Goal: Task Accomplishment & Management: Complete application form

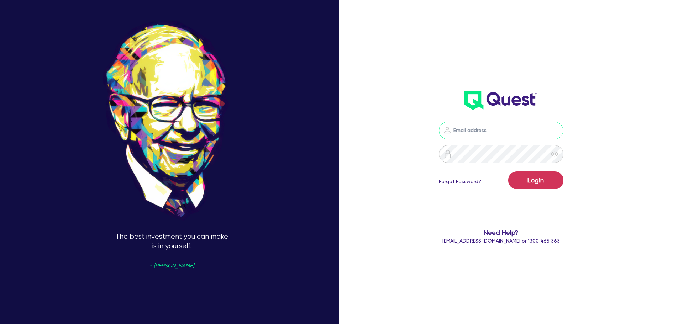
click at [504, 125] on input "email" at bounding box center [501, 131] width 125 height 18
type input "[PERSON_NAME][EMAIL_ADDRESS][DOMAIN_NAME]"
click at [509, 172] on button "Login" at bounding box center [536, 181] width 55 height 18
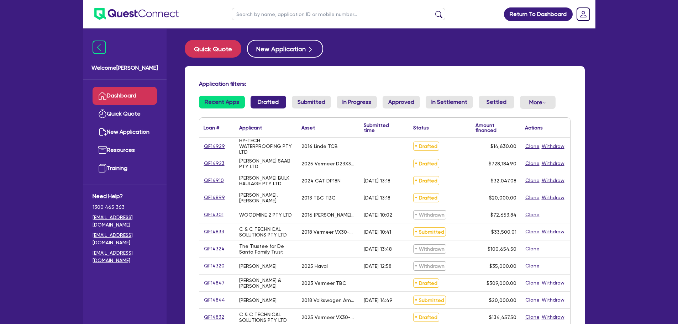
click at [261, 105] on link "Drafted" at bounding box center [269, 102] width 36 height 13
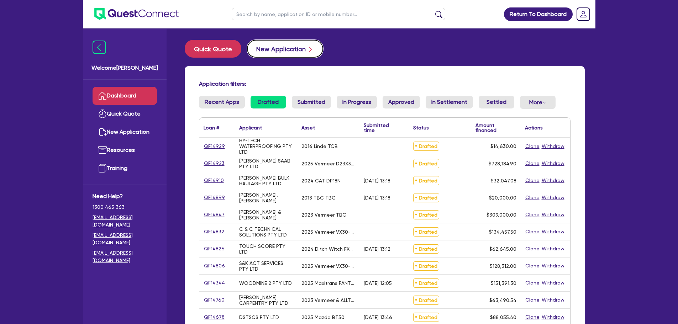
click at [272, 57] on button "New Application" at bounding box center [285, 49] width 76 height 18
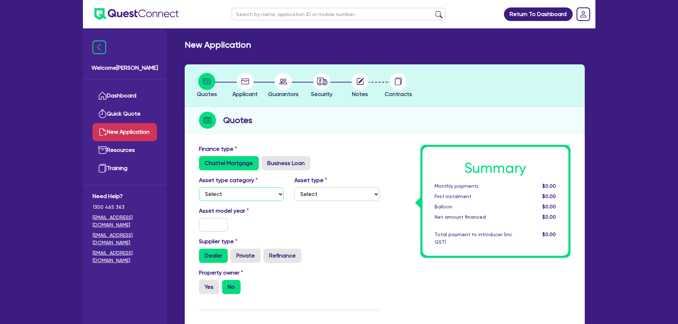
click at [227, 197] on select "Select Cars and light trucks Primary assets Secondary assets Tertiary assets" at bounding box center [241, 195] width 85 height 14
click at [199, 188] on select "Select Cars and light trucks Primary assets Secondary assets Tertiary assets" at bounding box center [241, 195] width 85 height 14
click at [354, 192] on select "Select Heavy trucks over 4.5 tonne Trailers Bus and coaches Yellow goods and ex…" at bounding box center [337, 195] width 85 height 14
click at [229, 194] on select "Select Cars and light trucks Primary assets Secondary assets Tertiary assets" at bounding box center [241, 195] width 85 height 14
select select "CARS_AND_LIGHT_TRUCKS"
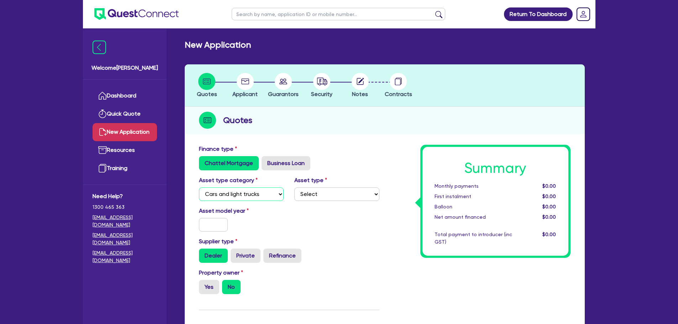
click at [199, 188] on select "Select Cars and light trucks Primary assets Secondary assets Tertiary assets" at bounding box center [241, 195] width 85 height 14
click at [299, 193] on select "Select Passenger vehicles Vans and utes Light trucks up to 4.5 tonne" at bounding box center [337, 195] width 85 height 14
select select "PASSENGER_VEHICLES"
click at [295, 188] on select "Select Passenger vehicles Vans and utes Light trucks up to 4.5 tonne" at bounding box center [337, 195] width 85 height 14
click at [213, 225] on input "text" at bounding box center [213, 225] width 29 height 14
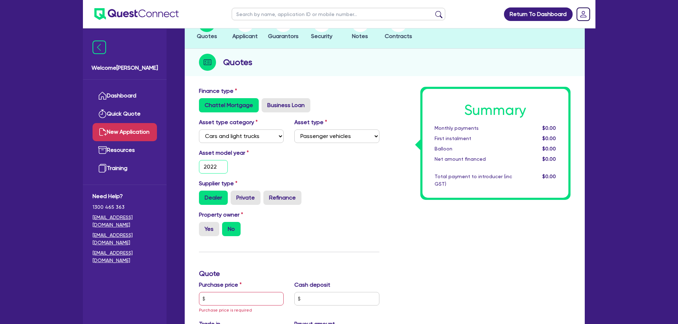
scroll to position [107, 0]
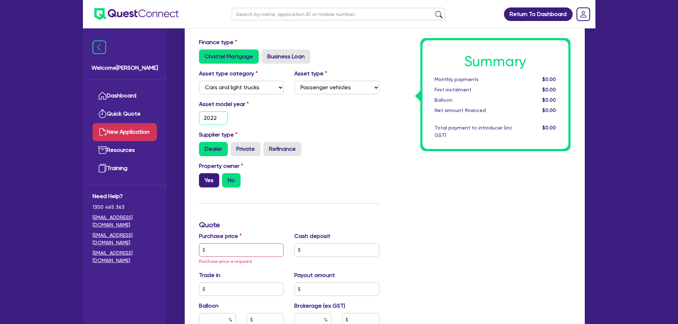
type input "2022"
click at [208, 177] on label "Yes" at bounding box center [209, 180] width 20 height 14
click at [204, 177] on input "Yes" at bounding box center [201, 175] width 5 height 5
radio input "true"
click at [230, 256] on input "text" at bounding box center [241, 251] width 85 height 14
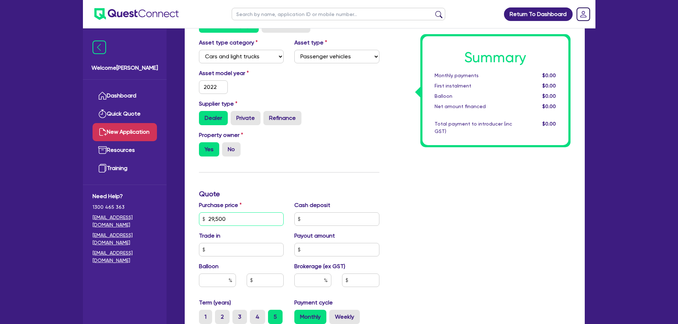
scroll to position [249, 0]
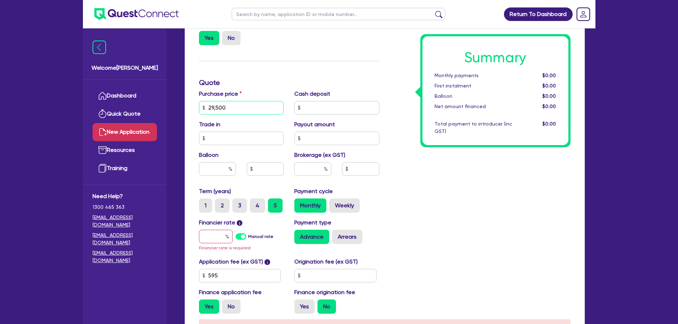
type input "29,500"
click at [214, 235] on input "text" at bounding box center [216, 237] width 34 height 14
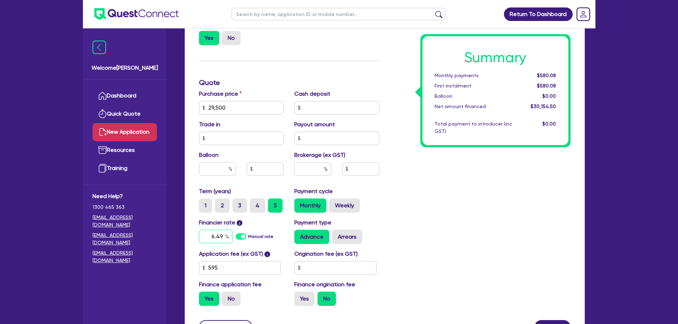
type input "6.49"
click at [306, 169] on input "text" at bounding box center [313, 169] width 37 height 14
type input "2"
click at [408, 203] on div "Summary Monthly payments $586.70 First instalment $586.70 Balloon $0.00 Net amo…" at bounding box center [480, 104] width 191 height 416
type input "603.09"
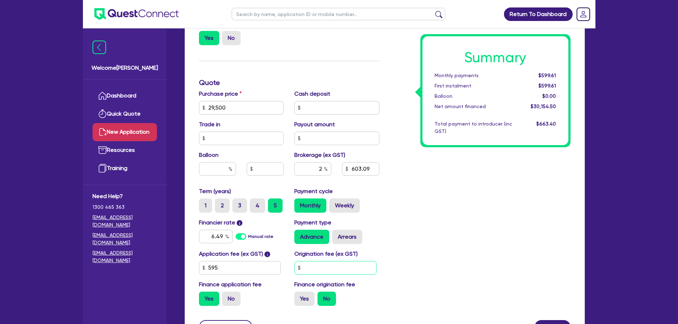
click at [315, 265] on input "text" at bounding box center [336, 268] width 82 height 14
type input "500"
click at [228, 301] on label "No" at bounding box center [231, 299] width 19 height 14
click at [227, 297] on input "No" at bounding box center [224, 294] width 5 height 5
radio input "true"
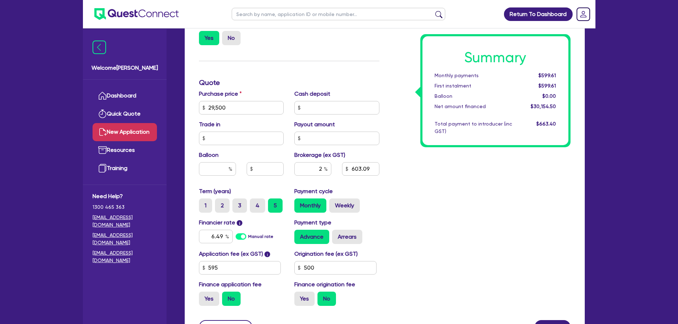
type input "590"
click at [322, 167] on input "2" at bounding box center [313, 169] width 37 height 14
click at [324, 175] on input "2" at bounding box center [313, 169] width 37 height 14
type input "4"
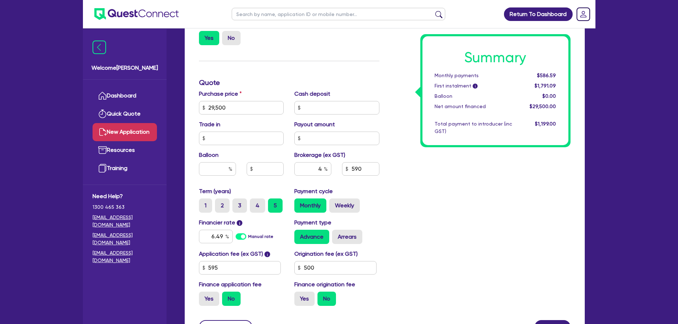
click at [404, 244] on div "Summary Monthly payments $586.59 First instalment i $1,791.09 Balloon $0.00 Net…" at bounding box center [480, 104] width 191 height 416
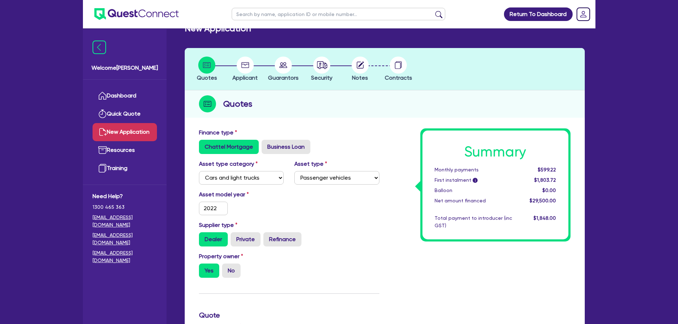
scroll to position [0, 0]
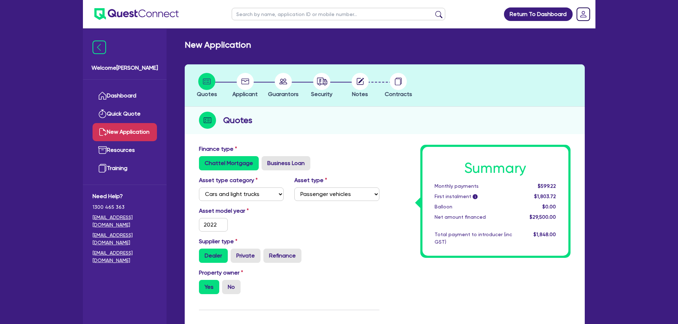
click at [245, 78] on circle at bounding box center [245, 81] width 17 height 17
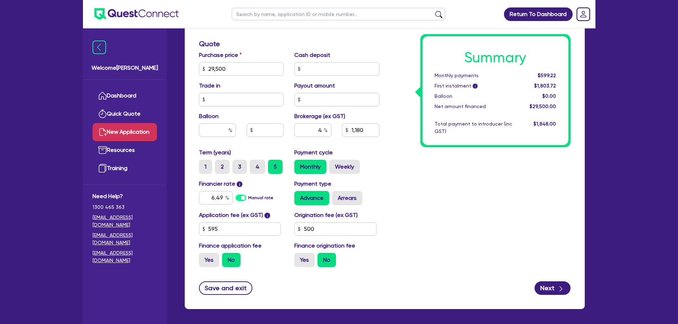
scroll to position [317, 0]
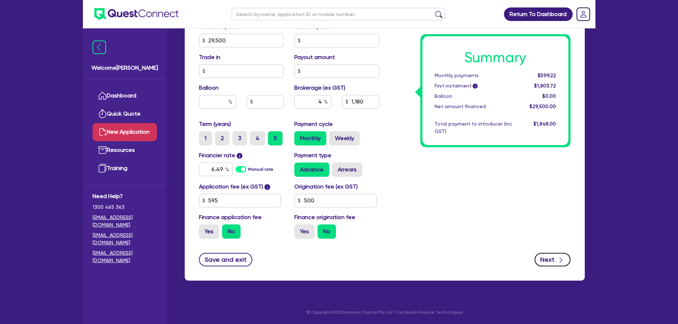
click at [556, 260] on button "Next" at bounding box center [553, 260] width 36 height 14
type input "1,180"
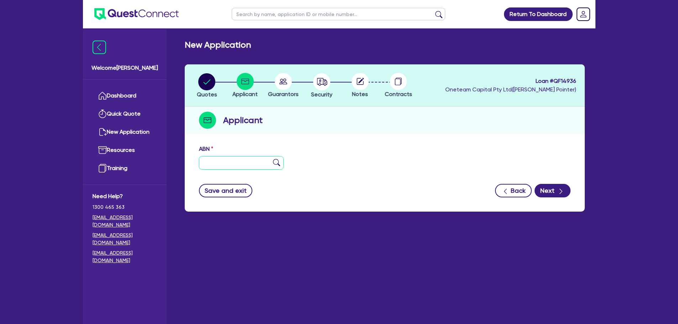
click at [240, 167] on input "text" at bounding box center [241, 163] width 85 height 14
paste input "86 081 595 502"
type input "86 081 595 502"
click at [555, 191] on button "Next" at bounding box center [553, 191] width 36 height 14
type input "FCS PTY LIMITED"
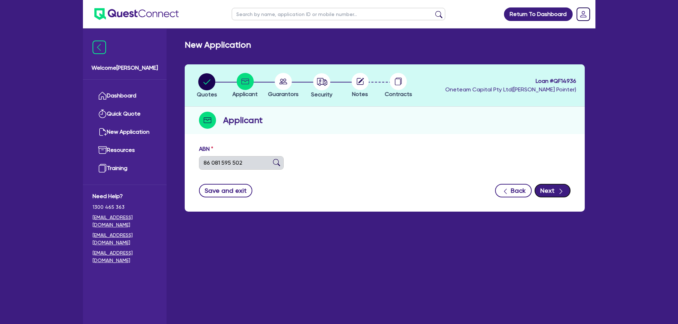
select select "COMPANY"
type input "[DATE]"
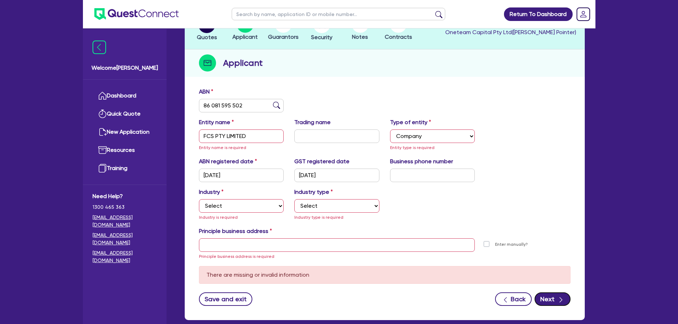
scroll to position [97, 0]
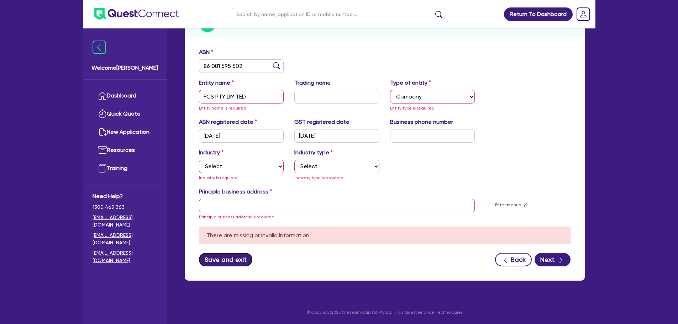
click at [227, 258] on button "Save and exit" at bounding box center [226, 260] width 54 height 14
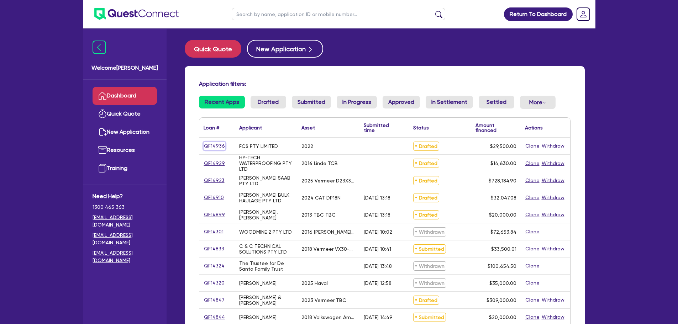
click at [210, 148] on link "QF14936" at bounding box center [215, 146] width 22 height 8
select select "CARS_AND_LIGHT_TRUCKS"
select select "PASSENGER_VEHICLES"
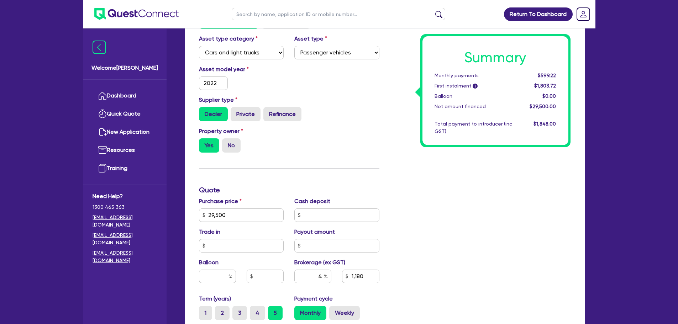
scroll to position [317, 0]
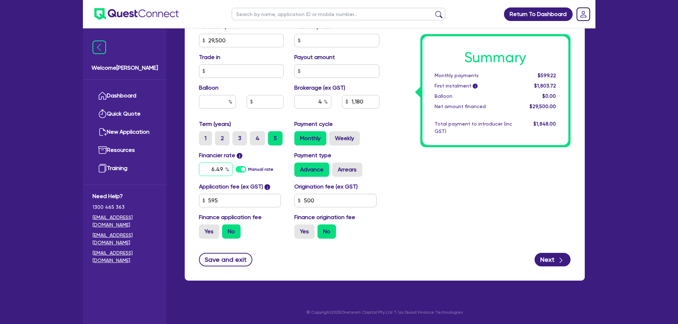
click at [221, 171] on input "6.49" at bounding box center [216, 170] width 34 height 14
type input "6.99"
click at [449, 211] on div "Summary Monthly payments $599.22 First instalment i $1,803.72 Balloon $0.00 Net…" at bounding box center [480, 36] width 191 height 416
type input "29,500"
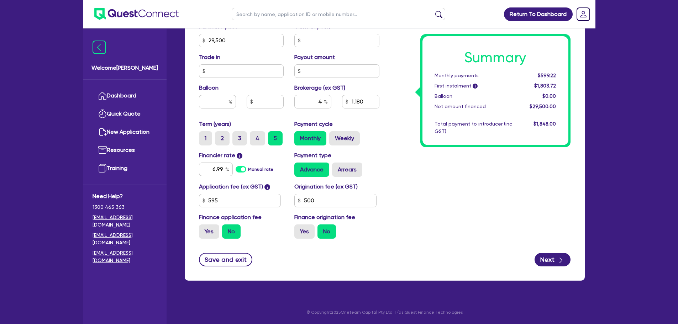
type input "1,180"
type input "29,500"
type input "1,180"
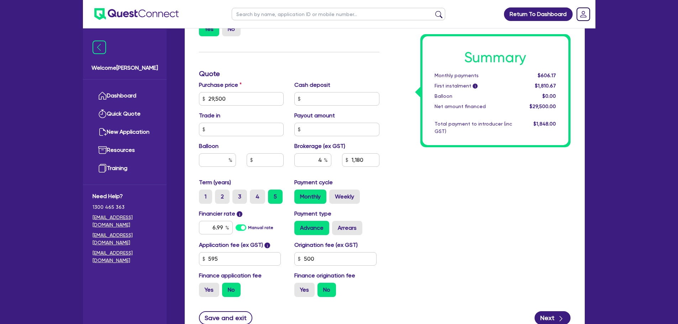
scroll to position [245, 0]
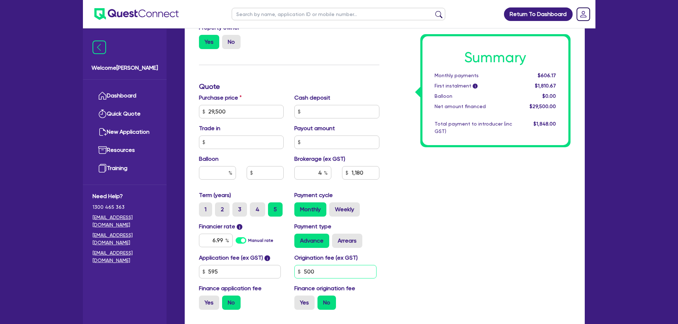
click at [317, 274] on input "500" at bounding box center [336, 272] width 82 height 14
type input "1,200"
type input "29,500"
type input "1,180"
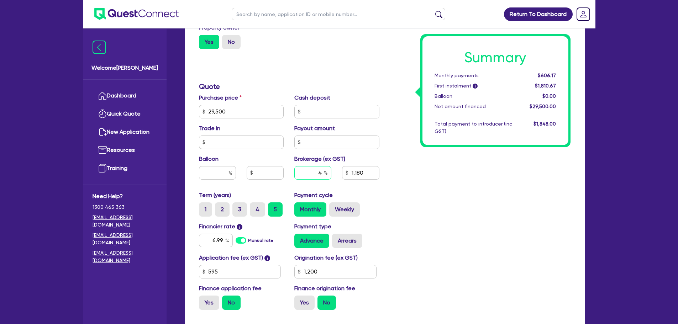
click at [324, 172] on input "4" at bounding box center [313, 173] width 37 height 14
type input "29,500"
type input "1,180"
click at [324, 172] on input "4" at bounding box center [313, 173] width 37 height 14
type input "2"
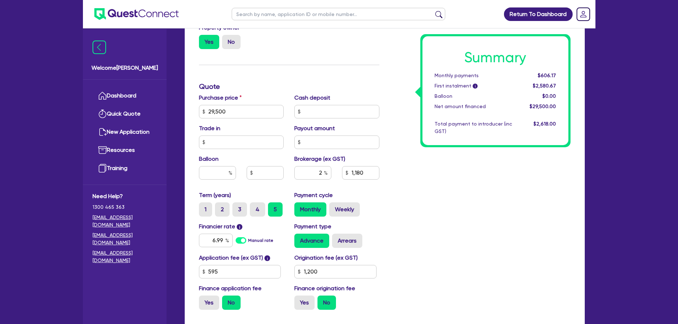
type input "29,500"
type input "1,180"
click at [392, 241] on div "Summary Monthly payments $606.17 First instalment i $2,580.67 Balloon $0.00 Net…" at bounding box center [480, 108] width 191 height 416
type input "29,500"
type input "590"
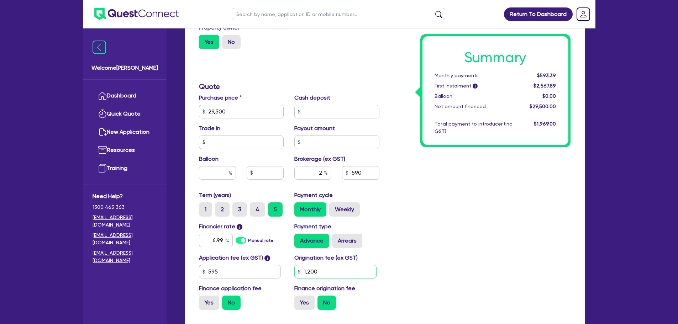
click at [309, 268] on input "1,200" at bounding box center [336, 272] width 82 height 14
click at [309, 271] on input "1,200" at bounding box center [336, 272] width 82 height 14
type input "1,000"
type input "29,500"
click at [424, 229] on div "Summary Monthly payments $593.39 First instalment i $2,567.89 Balloon $0.00 Net…" at bounding box center [480, 108] width 191 height 416
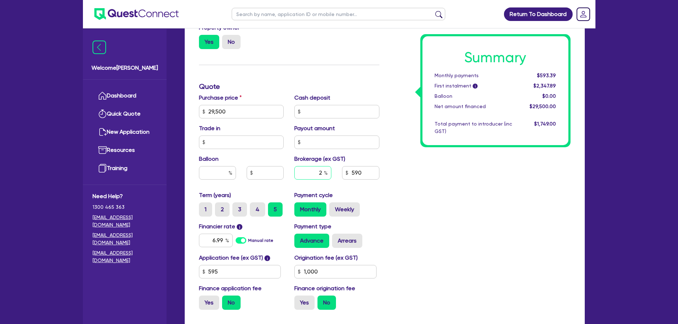
click at [323, 173] on input "2" at bounding box center [313, 173] width 37 height 14
type input "2.5"
click at [402, 209] on div "Summary Monthly payments $593.39 First instalment i $2,347.89 Balloon $0.00 Net…" at bounding box center [480, 108] width 191 height 416
type input "29,500"
type input "737.5"
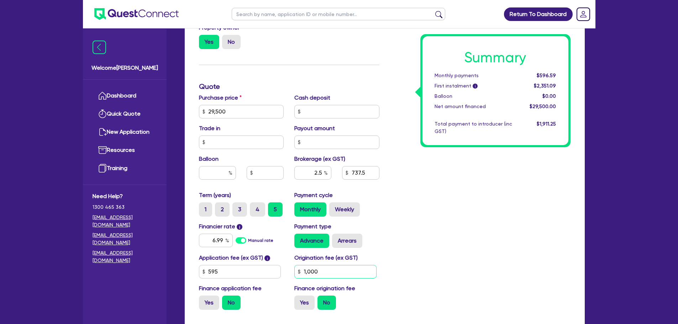
click at [348, 270] on input "1,000" at bounding box center [336, 272] width 82 height 14
click at [422, 227] on div "Summary Monthly payments $596.59 First instalment i $2,351.09 Balloon $0.00 Net…" at bounding box center [480, 108] width 191 height 416
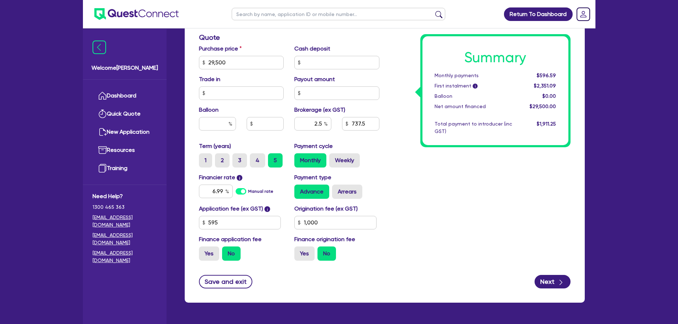
scroll to position [317, 0]
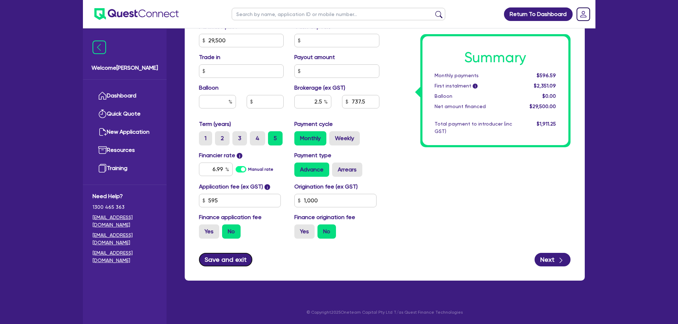
click at [238, 263] on button "Save and exit" at bounding box center [226, 260] width 54 height 14
type input "29,500"
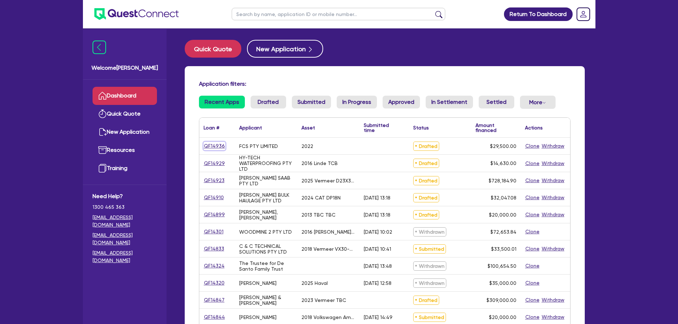
click at [216, 147] on link "QF14936" at bounding box center [215, 146] width 22 height 8
select select "CARS_AND_LIGHT_TRUCKS"
select select "PASSENGER_VEHICLES"
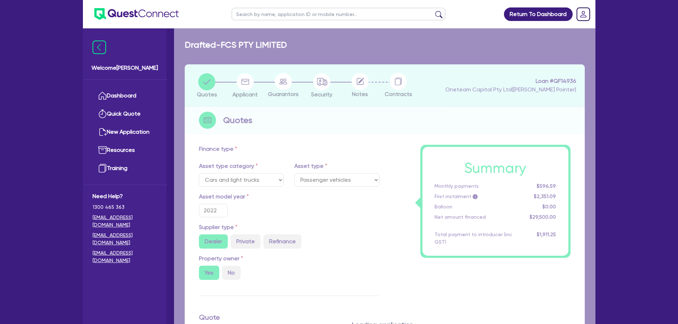
type input "29,500"
type input "1,000"
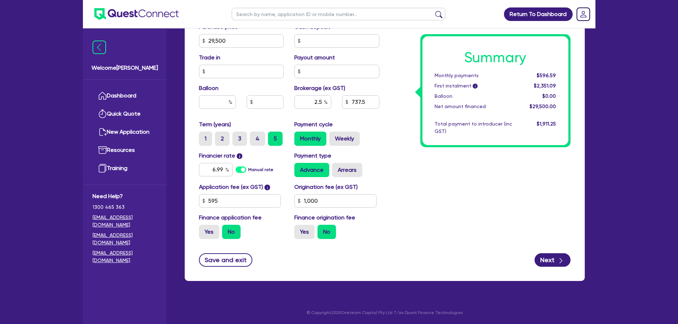
scroll to position [317, 0]
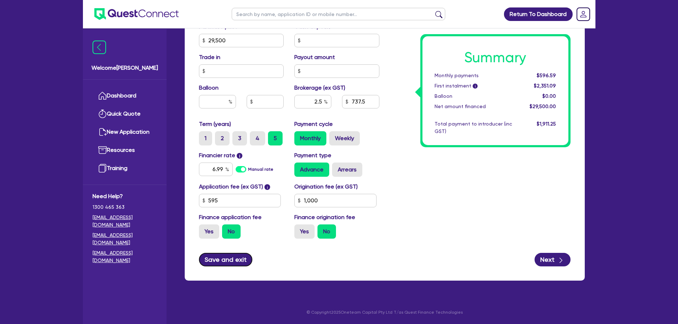
click at [246, 257] on button "Save and exit" at bounding box center [226, 260] width 54 height 14
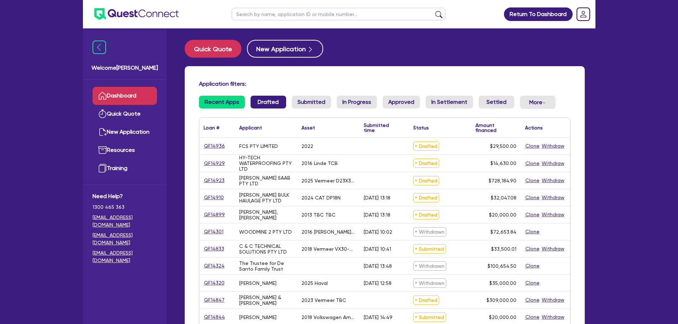
click at [267, 102] on link "Drafted" at bounding box center [269, 102] width 36 height 13
